Goal: Share content

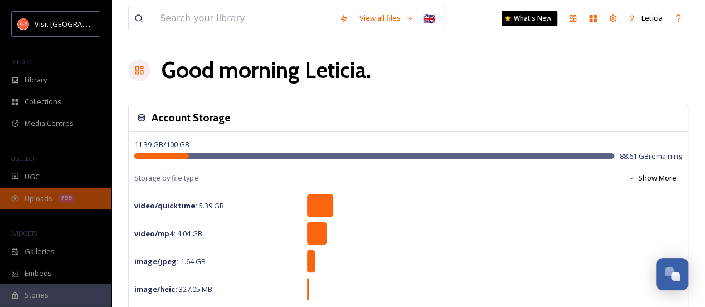
click at [43, 198] on span "Uploads" at bounding box center [39, 198] width 28 height 11
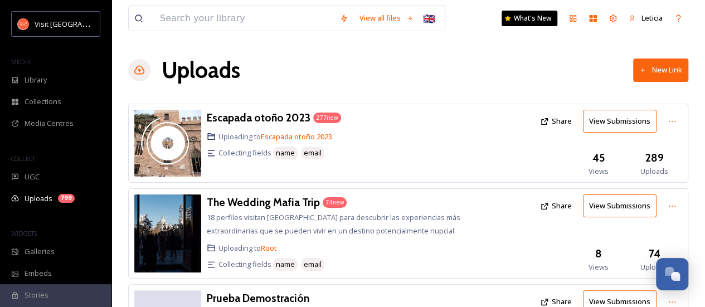
click at [656, 72] on button "New Link" at bounding box center [660, 69] width 55 height 23
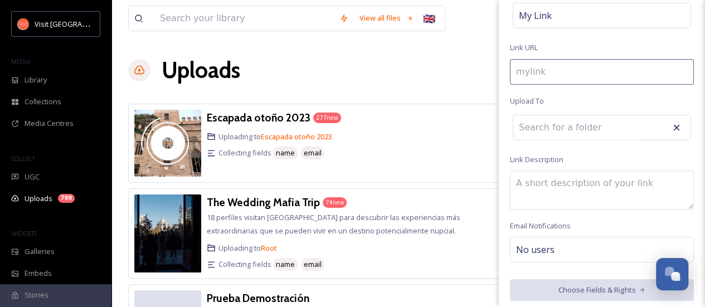
scroll to position [150, 0]
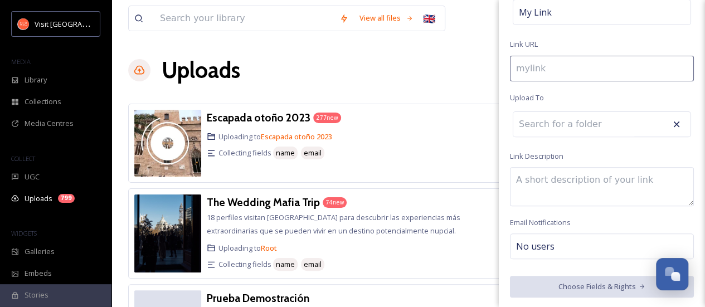
click at [390, 155] on div "Collecting fields name email" at bounding box center [344, 153] width 274 height 16
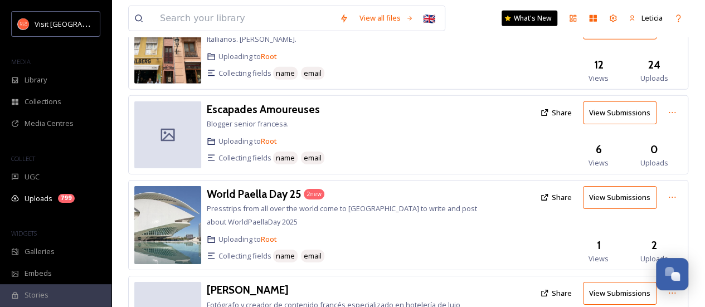
scroll to position [1808, 0]
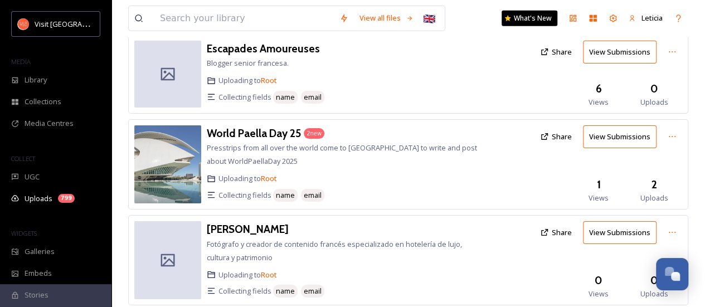
click at [564, 222] on button "Share" at bounding box center [555, 233] width 43 height 22
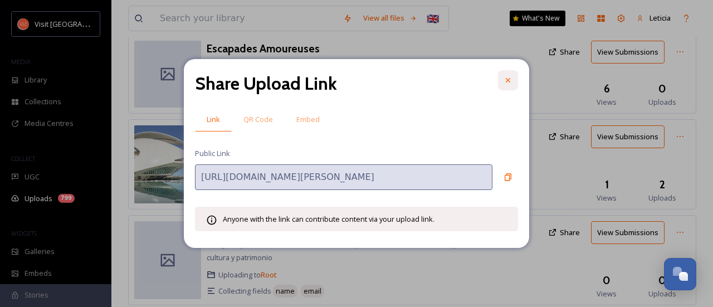
click at [509, 80] on icon at bounding box center [508, 80] width 4 height 4
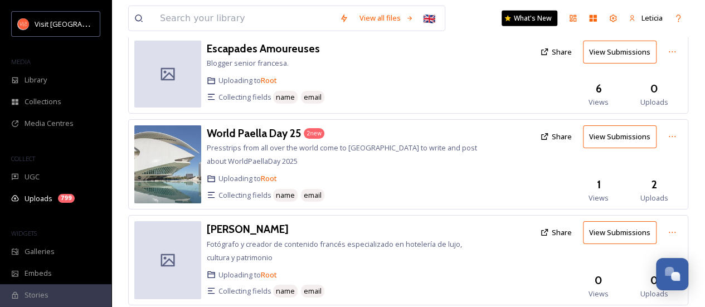
click at [564, 222] on button "Share" at bounding box center [555, 233] width 43 height 22
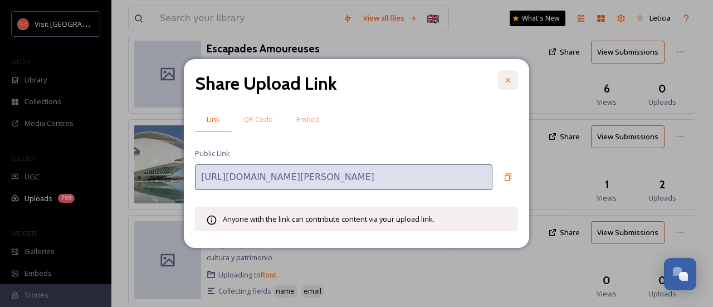
click at [506, 80] on icon at bounding box center [508, 80] width 9 height 9
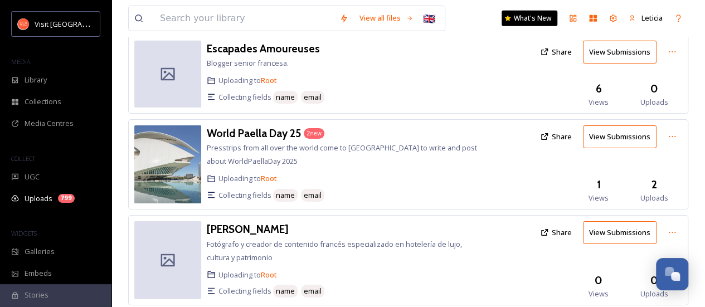
scroll to position [1641, 0]
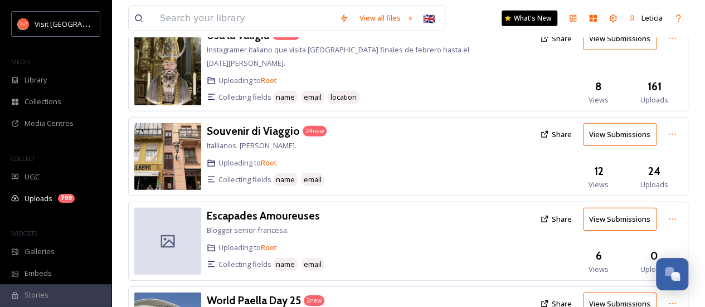
click at [564, 208] on button "Share" at bounding box center [555, 219] width 43 height 22
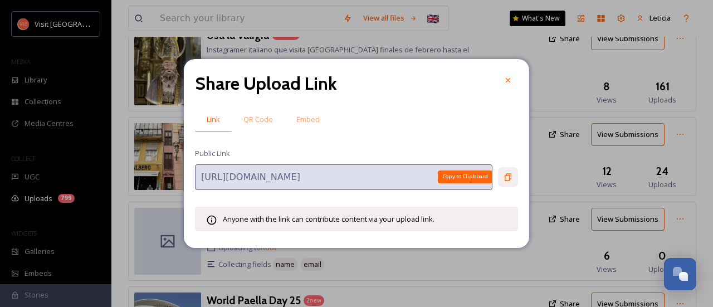
click at [508, 178] on icon at bounding box center [508, 177] width 9 height 9
click at [508, 80] on icon at bounding box center [508, 80] width 4 height 4
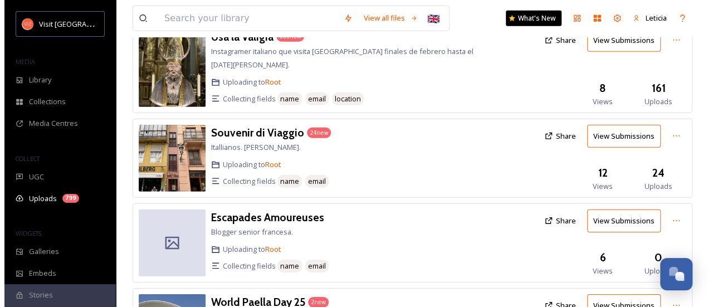
scroll to position [1808, 0]
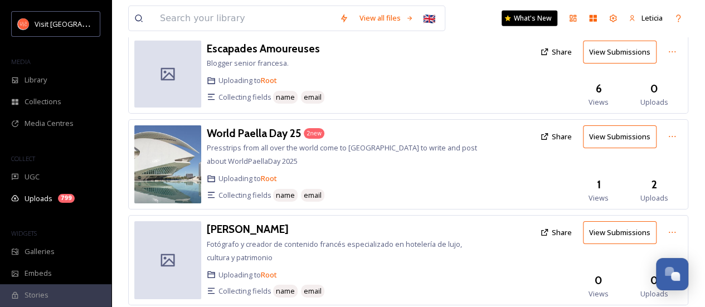
click at [564, 222] on button "Share" at bounding box center [555, 233] width 43 height 22
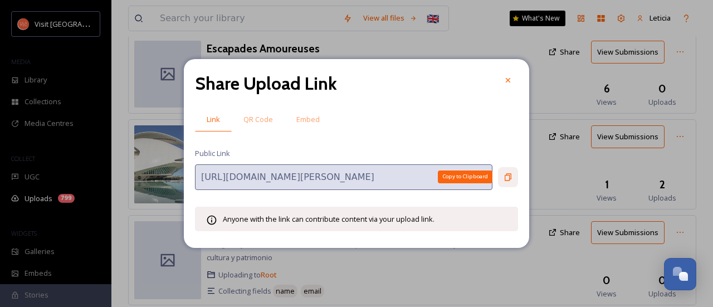
click at [508, 175] on icon at bounding box center [508, 177] width 9 height 9
